Goal: Use online tool/utility: Utilize a website feature to perform a specific function

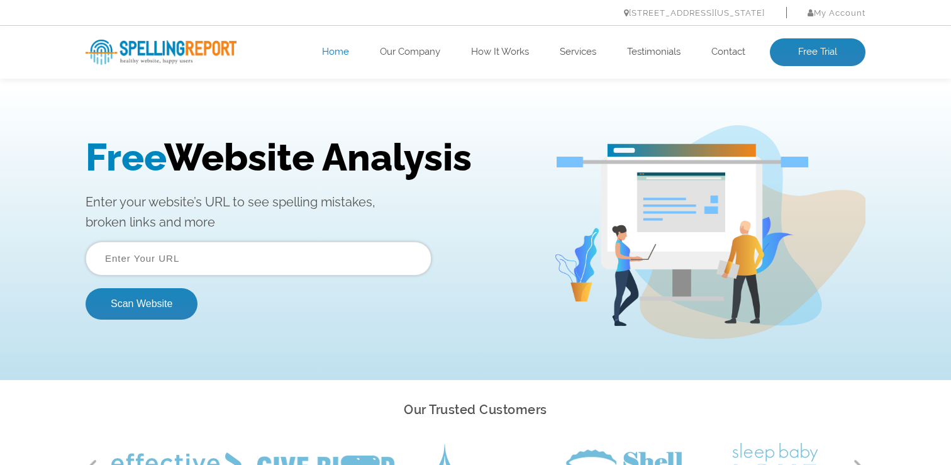
click at [255, 269] on input "text" at bounding box center [259, 259] width 346 height 34
click at [86, 288] on button "Scan Website" at bounding box center [142, 303] width 112 height 31
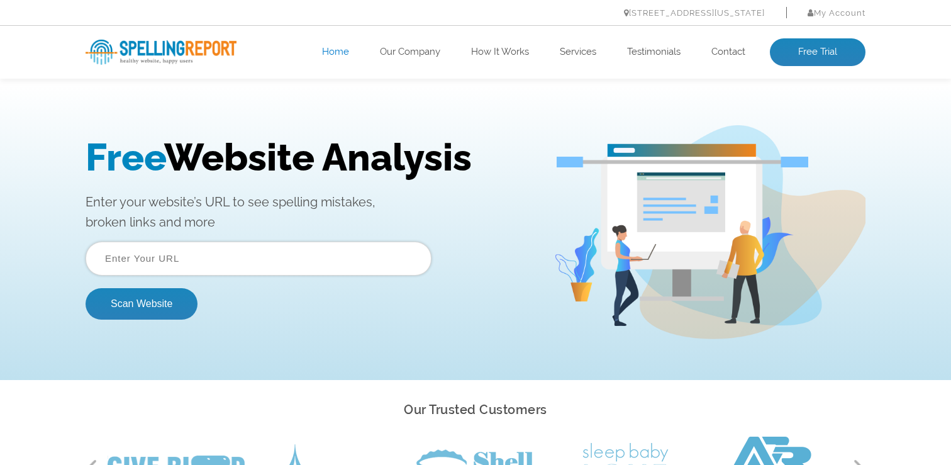
click at [152, 256] on input "text" at bounding box center [259, 259] width 346 height 34
type input "[URL][DOMAIN_NAME]"
click at [111, 293] on button "Scan Website" at bounding box center [142, 303] width 112 height 31
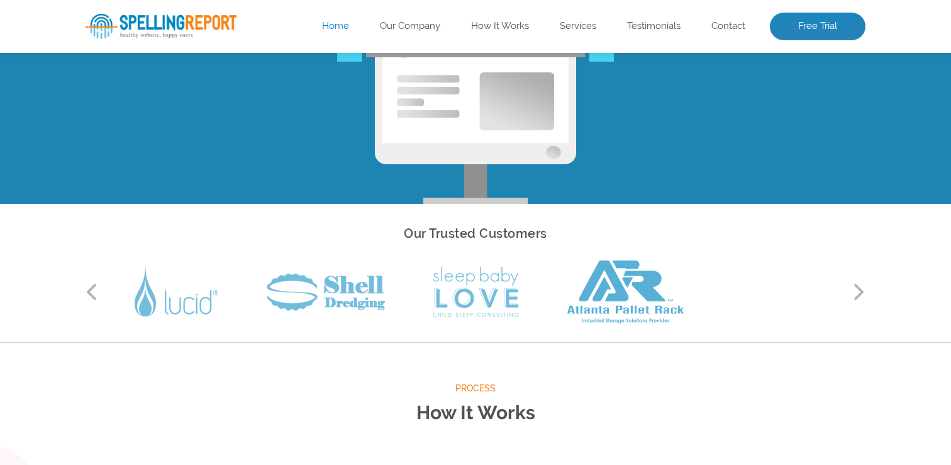
scroll to position [388, 0]
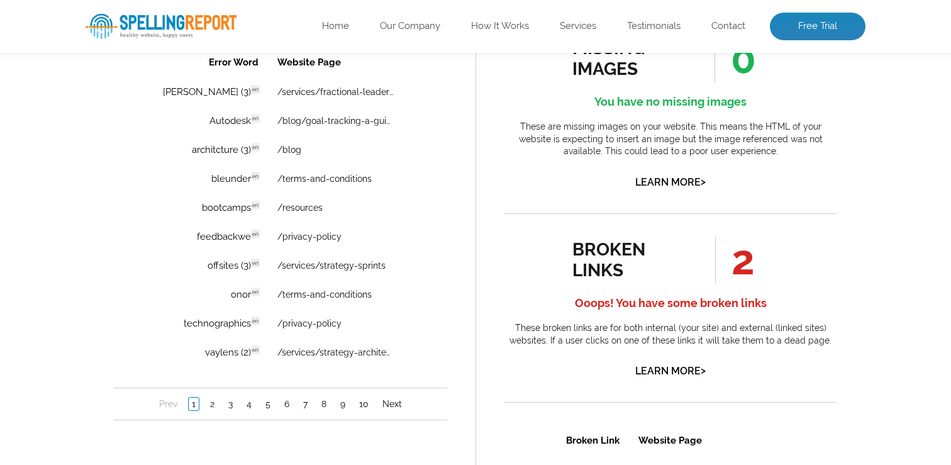
scroll to position [941, 0]
click at [303, 237] on link "/privacy-policy" at bounding box center [309, 236] width 64 height 10
click at [221, 292] on td "onor en Discovered: 09-02-2025 scan Dictionaries: en" at bounding box center [207, 294] width 121 height 28
click at [310, 299] on span "en" at bounding box center [314, 297] width 8 height 7
click at [389, 299] on td "/terms-and-conditions" at bounding box center [342, 294] width 146 height 28
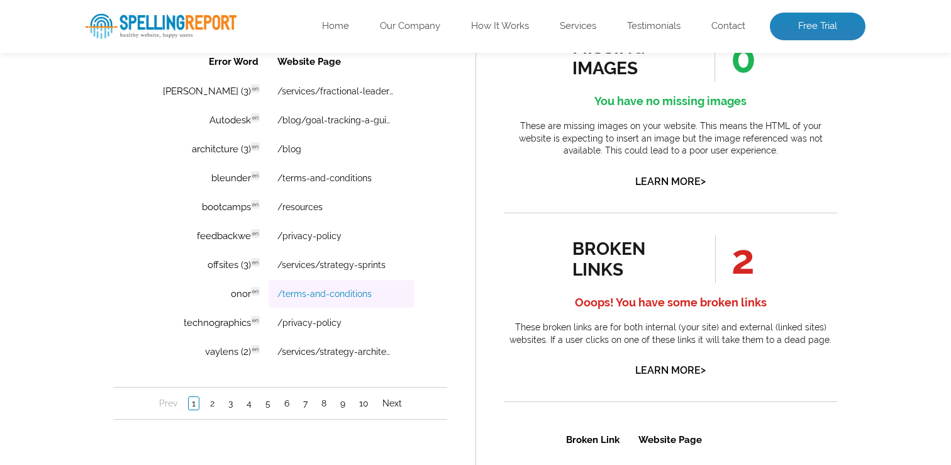
click at [322, 298] on link "/terms-and-conditions" at bounding box center [324, 294] width 94 height 10
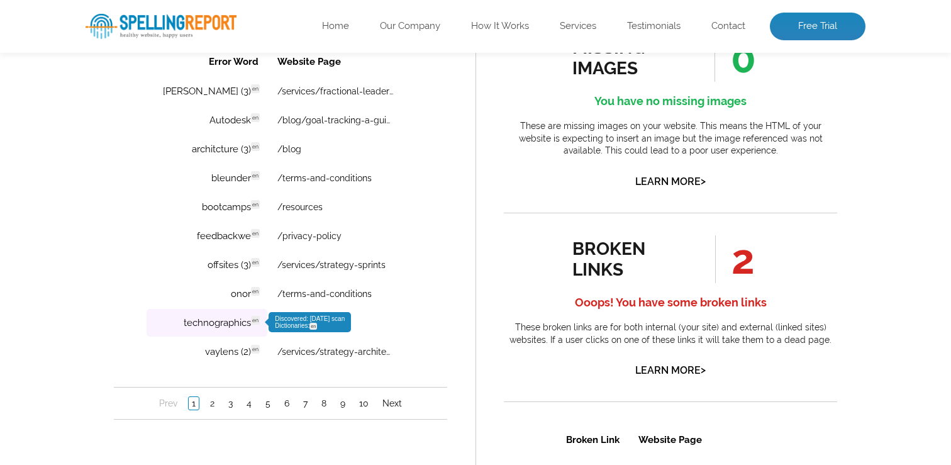
click at [213, 317] on td "technographics en Discovered: 09-02-2025 scan Dictionaries: en" at bounding box center [207, 323] width 121 height 28
click at [206, 320] on td "technographics en Discovered: 09-02-2025 scan Dictionaries: en" at bounding box center [207, 323] width 121 height 28
copy td "technographics en"
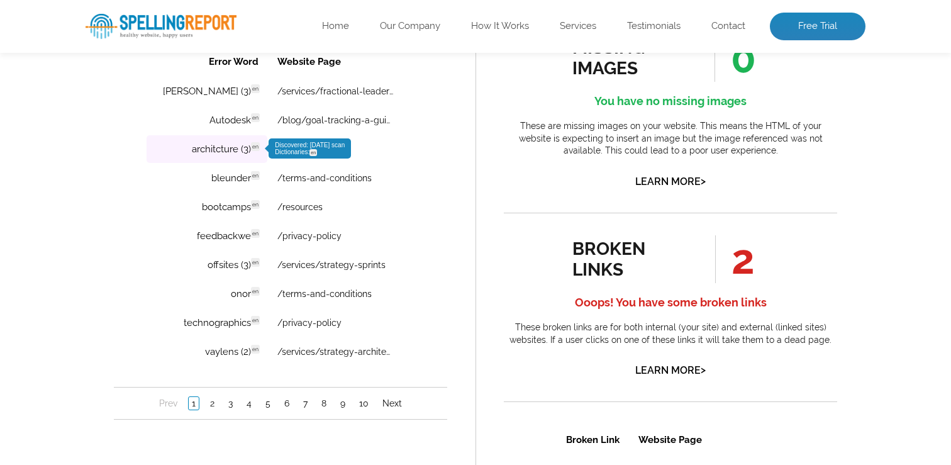
click at [213, 147] on td "architcture (3) en Discovered: 09-02-2025 scan Dictionaries: en" at bounding box center [207, 149] width 121 height 28
click at [216, 146] on td "architcture (3) en Discovered: 09-02-2025 scan Dictionaries: en" at bounding box center [207, 149] width 121 height 28
copy td "architcture"
click at [209, 405] on link "2" at bounding box center [212, 403] width 11 height 13
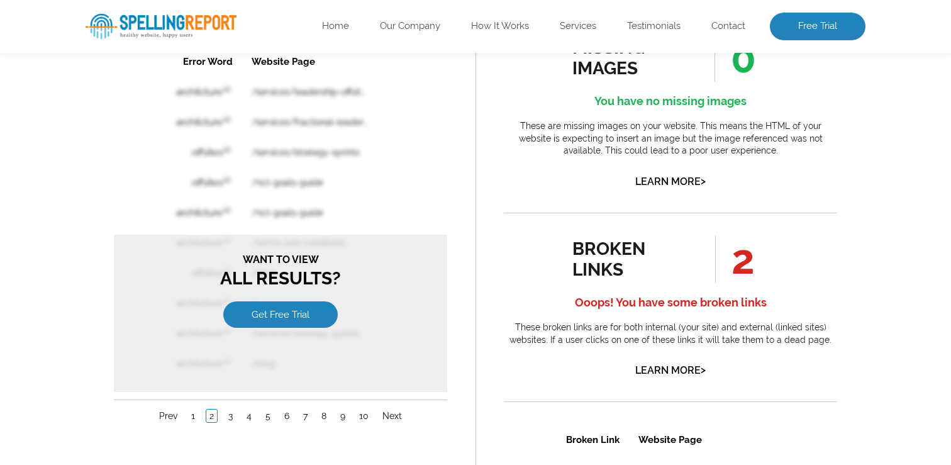
scroll to position [0, 0]
click at [198, 414] on li "1" at bounding box center [193, 416] width 18 height 13
click at [196, 413] on link "1" at bounding box center [193, 416] width 10 height 13
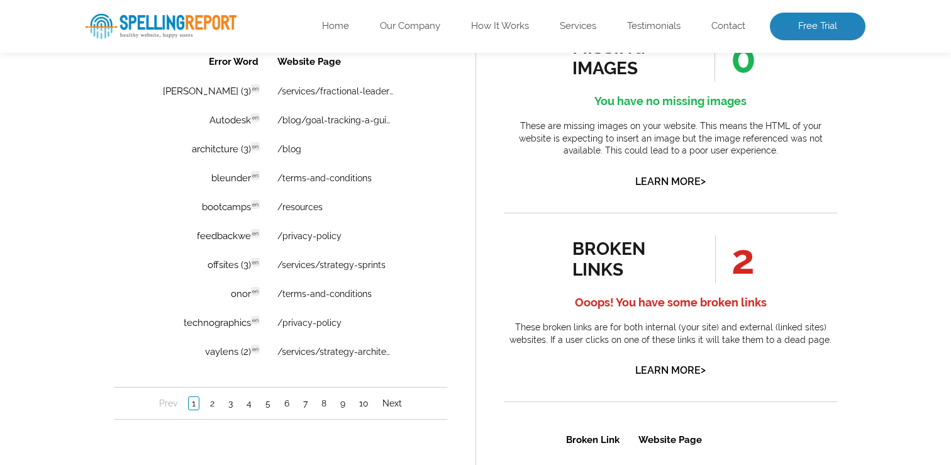
scroll to position [935, 0]
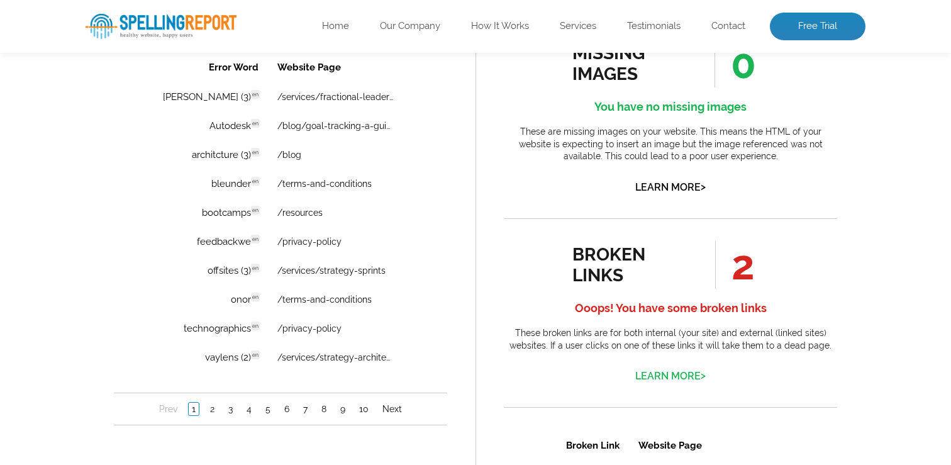
click at [678, 374] on link "Learn More >" at bounding box center [670, 376] width 70 height 12
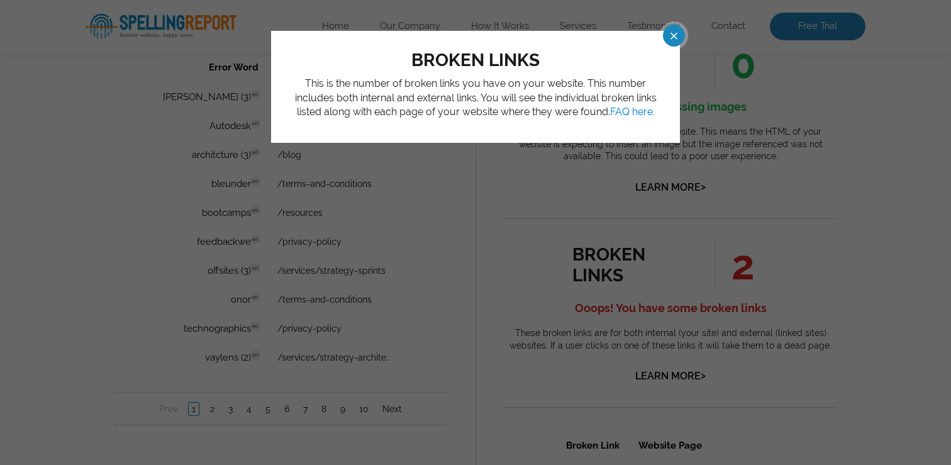
click at [669, 36] on span at bounding box center [663, 36] width 22 height 22
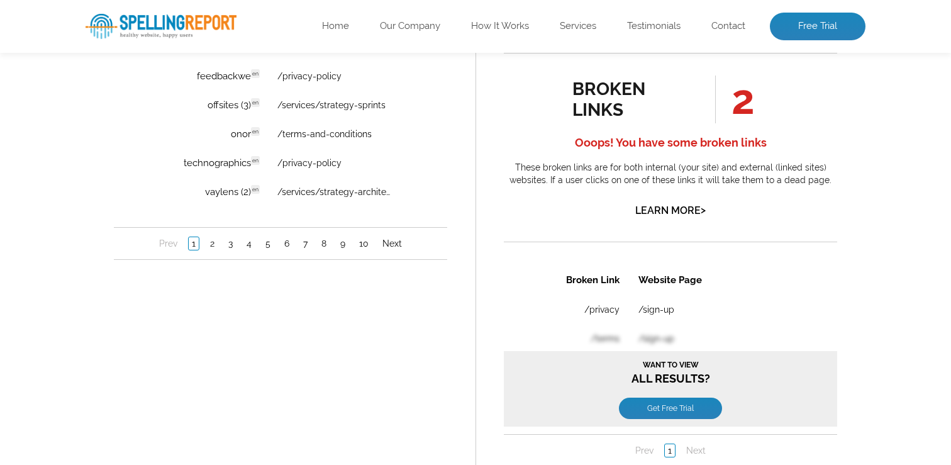
scroll to position [1102, 0]
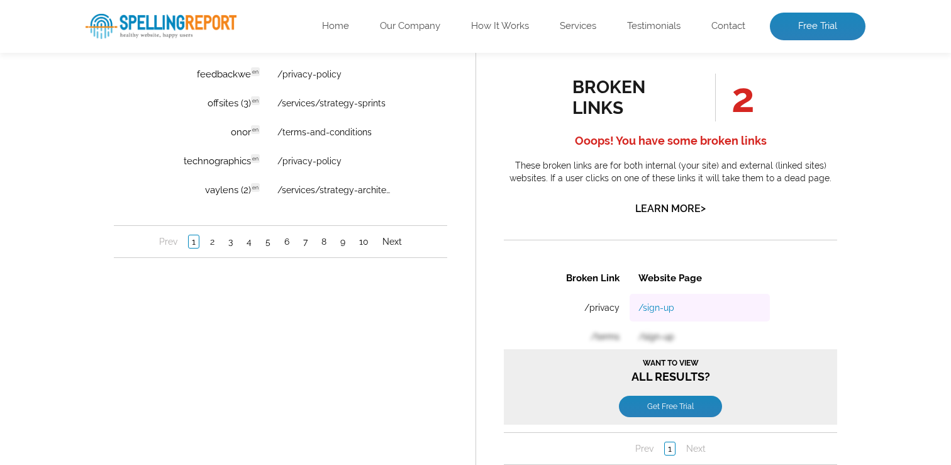
click at [647, 309] on link "/sign-up" at bounding box center [657, 307] width 36 height 10
click at [664, 298] on td "/sign-up" at bounding box center [700, 307] width 140 height 28
click at [664, 307] on link "/sign-up" at bounding box center [657, 307] width 36 height 10
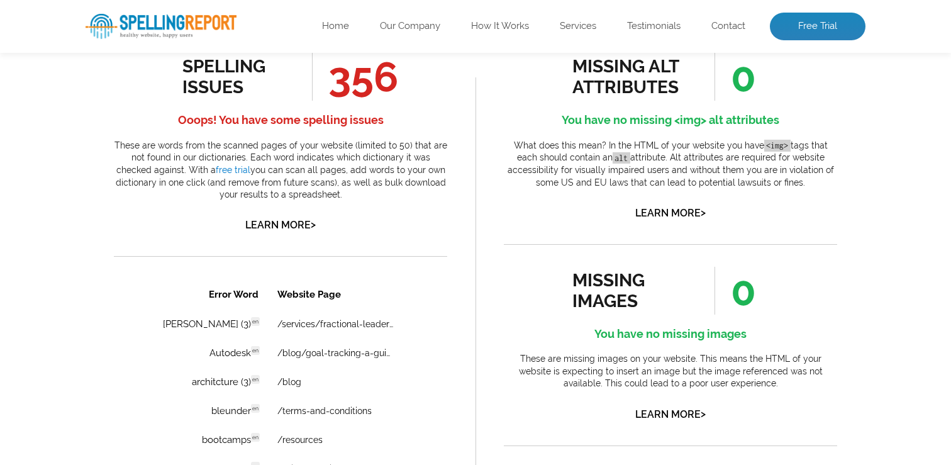
scroll to position [642, 0]
